Goal: Task Accomplishment & Management: Manage account settings

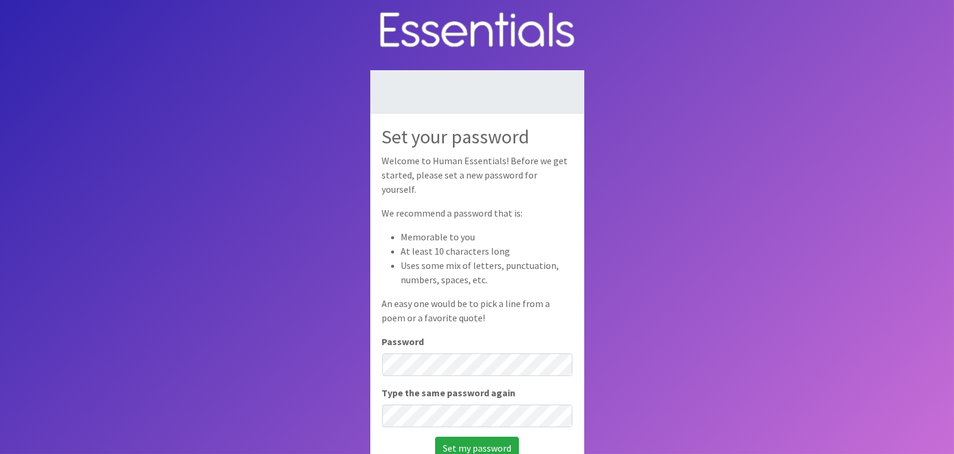
scroll to position [59, 0]
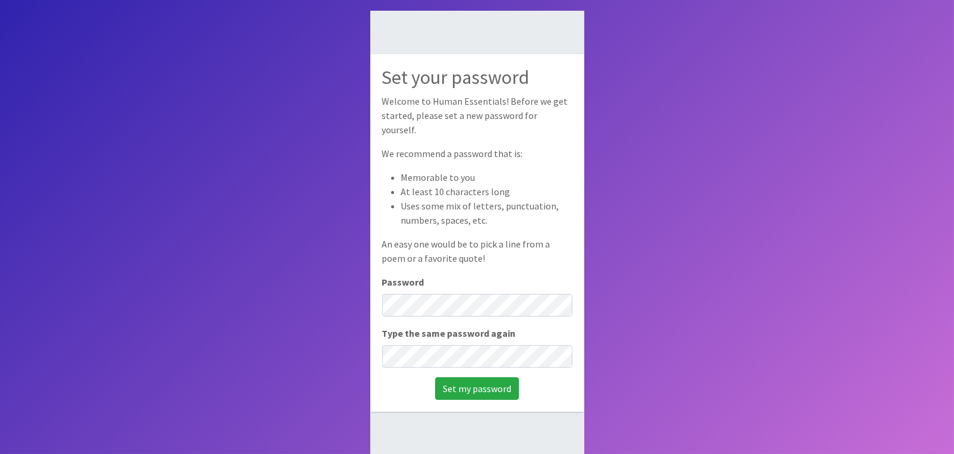
click at [552, 175] on li "Memorable to you" at bounding box center [486, 177] width 171 height 14
click at [457, 377] on input "Set my password" at bounding box center [477, 388] width 84 height 23
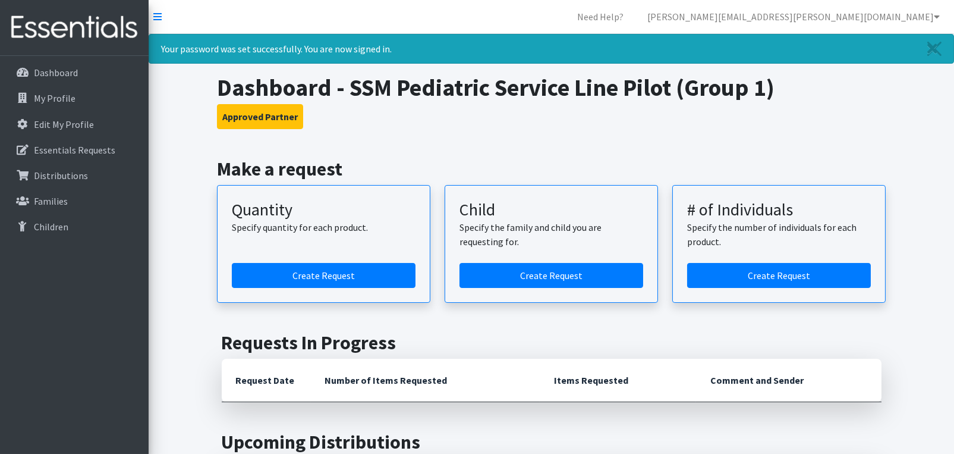
click at [717, 117] on h3 "Approved Partner" at bounding box center [551, 116] width 669 height 25
click at [646, 17] on nav "Need Help? [PERSON_NAME][EMAIL_ADDRESS][PERSON_NAME][DOMAIN_NAME] Organization …" at bounding box center [551, 17] width 805 height 34
click at [640, 25] on nav "Need Help? [PERSON_NAME][EMAIL_ADDRESS][PERSON_NAME][DOMAIN_NAME] Organization …" at bounding box center [551, 17] width 805 height 34
